Goal: Task Accomplishment & Management: Complete application form

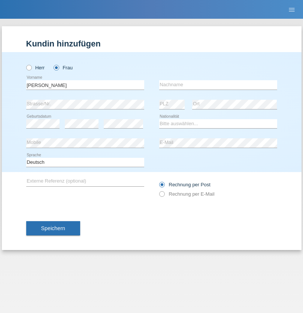
type input "[PERSON_NAME]"
click at [218, 85] on input "text" at bounding box center [218, 84] width 118 height 9
type input "[PERSON_NAME]"
select select "CH"
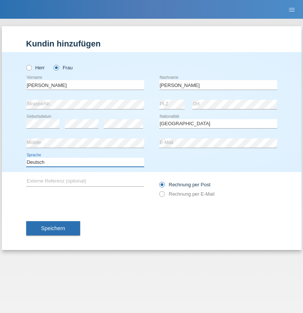
select select "en"
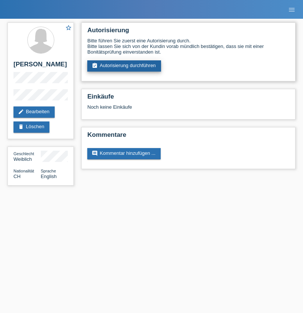
click at [124, 66] on link "assignment_turned_in Autorisierung durchführen" at bounding box center [124, 65] width 74 height 11
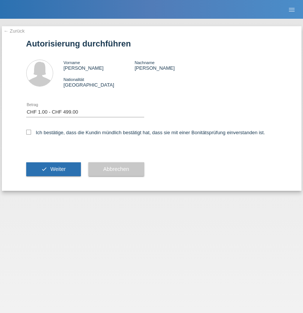
select select "1"
checkbox input "true"
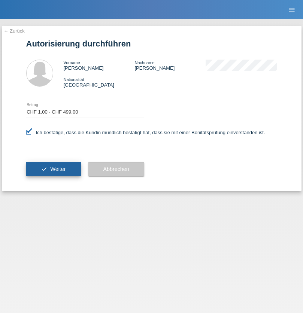
click at [53, 169] on span "Weiter" at bounding box center [57, 169] width 15 height 6
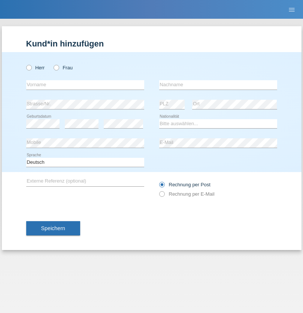
radio input "true"
click at [85, 85] on input "text" at bounding box center [85, 84] width 118 height 9
type input "[PERSON_NAME]"
click at [218, 85] on input "text" at bounding box center [218, 84] width 118 height 9
type input "Reci"
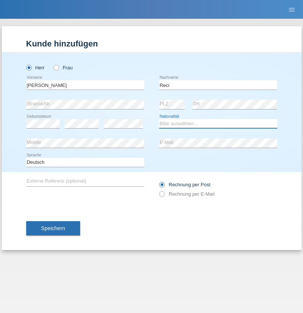
select select "MR"
select select "C"
select select "08"
select select "06"
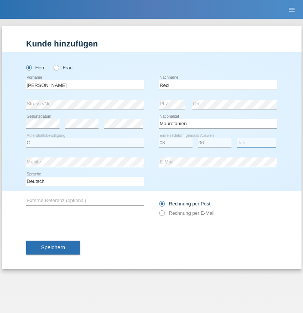
select select "2018"
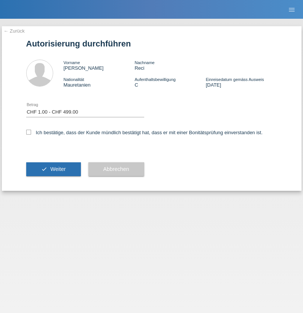
select select "1"
checkbox input "true"
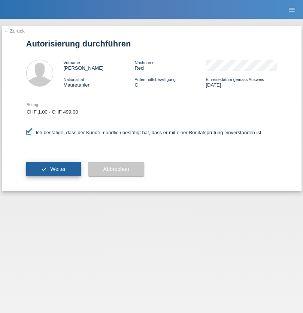
click at [53, 169] on span "Weiter" at bounding box center [57, 169] width 15 height 6
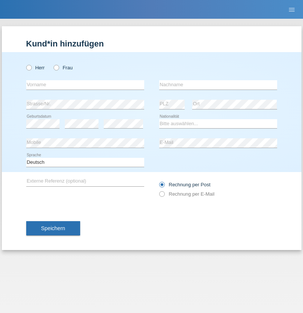
radio input "true"
click at [85, 85] on input "text" at bounding box center [85, 84] width 118 height 9
type input "firat"
click at [218, 85] on input "text" at bounding box center [218, 84] width 118 height 9
type input "kara"
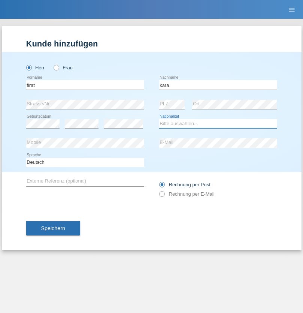
select select "CH"
radio input "true"
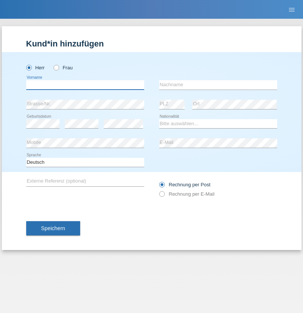
click at [85, 85] on input "text" at bounding box center [85, 84] width 118 height 9
type input "[PERSON_NAME]"
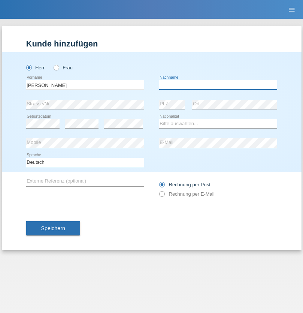
click at [218, 85] on input "text" at bounding box center [218, 84] width 118 height 9
type input "Tumbasz"
select select "HU"
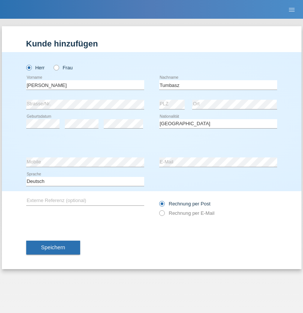
select select "C"
select select "01"
select select "06"
select select "2016"
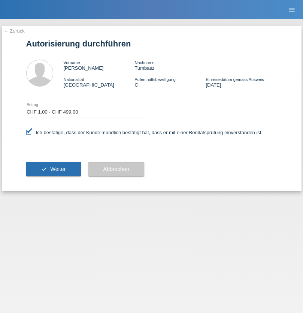
select select "1"
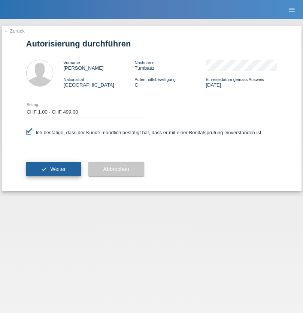
click at [53, 169] on span "Weiter" at bounding box center [57, 169] width 15 height 6
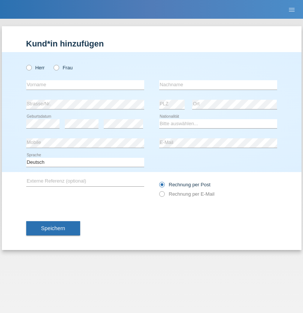
radio input "true"
click at [85, 85] on input "text" at bounding box center [85, 84] width 118 height 9
type input "Dunja"
click at [218, 85] on input "text" at bounding box center [218, 84] width 118 height 9
type input "[PERSON_NAME]"
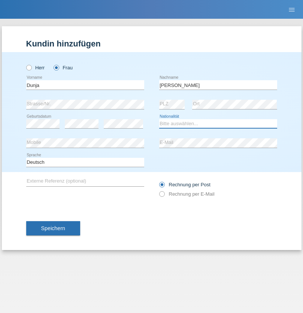
select select "HR"
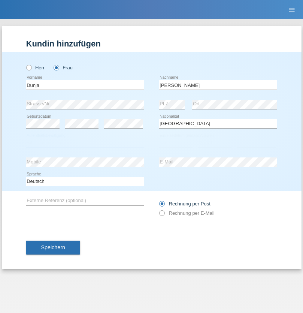
select select "C"
select select "02"
select select "09"
select select "2021"
